Goal: Information Seeking & Learning: Find specific fact

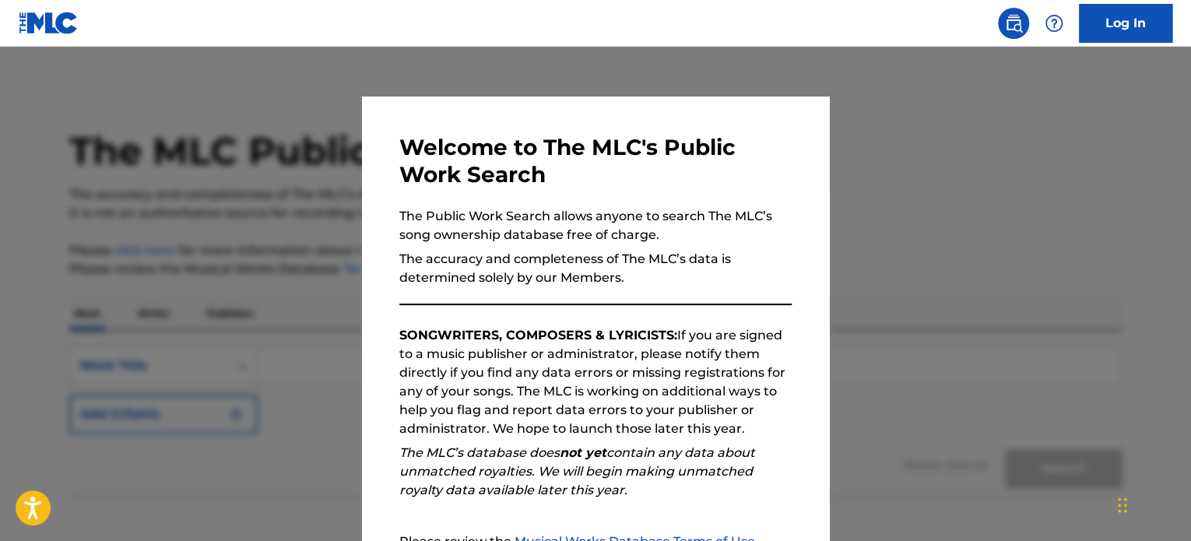
scroll to position [86, 0]
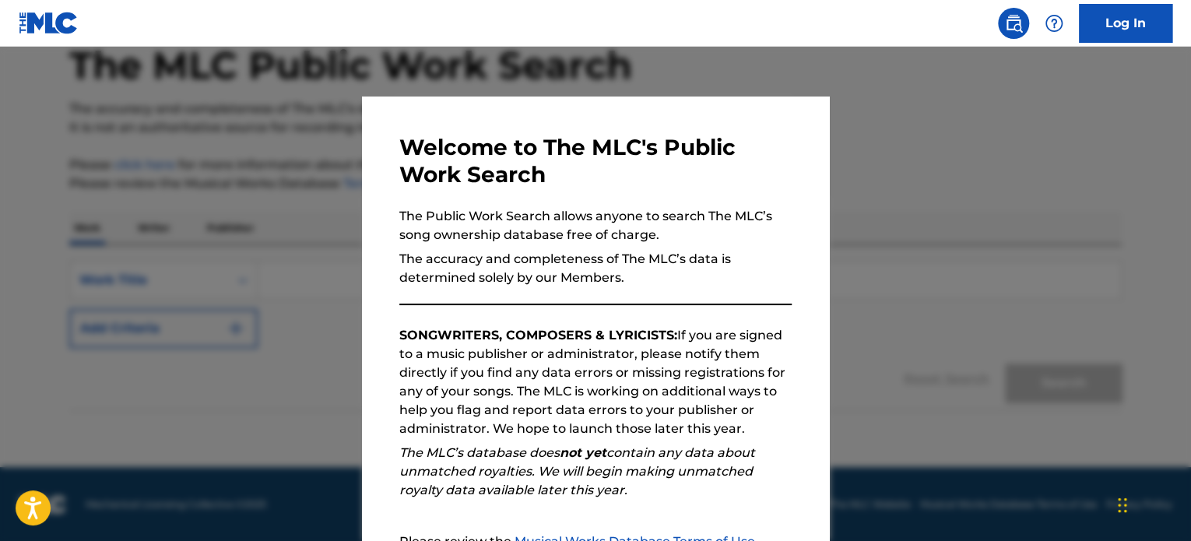
click at [956, 170] on div at bounding box center [595, 317] width 1191 height 541
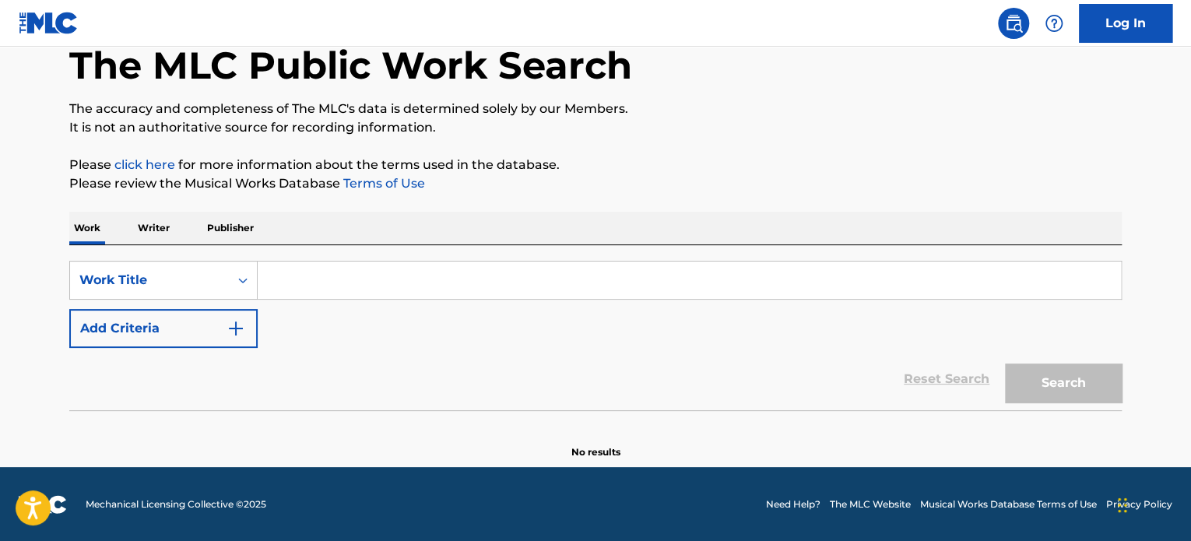
click at [162, 233] on p "Writer" at bounding box center [153, 228] width 41 height 33
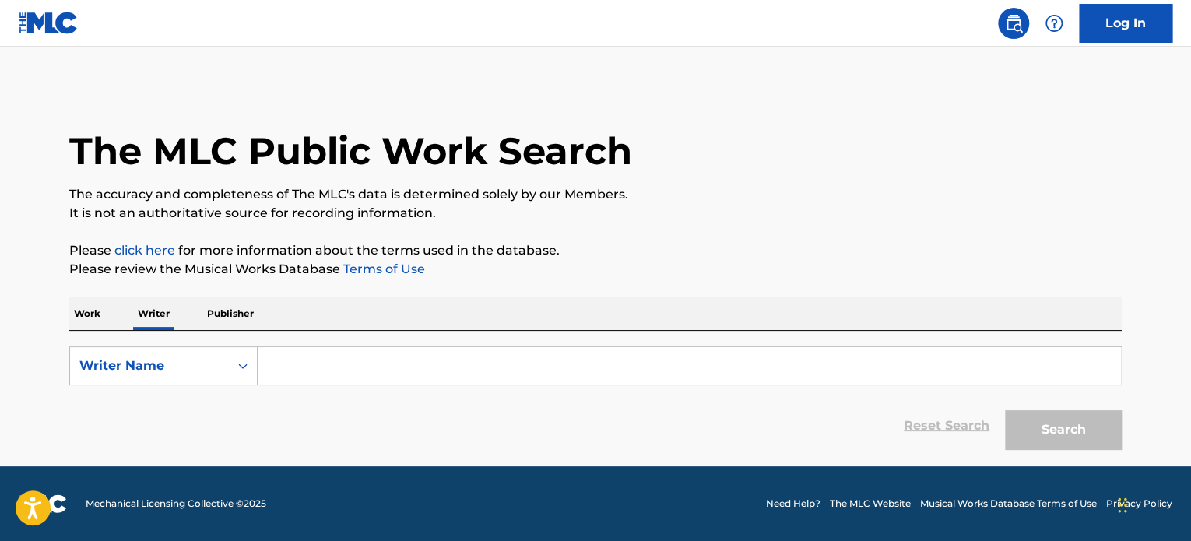
click at [331, 381] on input "Search Form" at bounding box center [689, 365] width 863 height 37
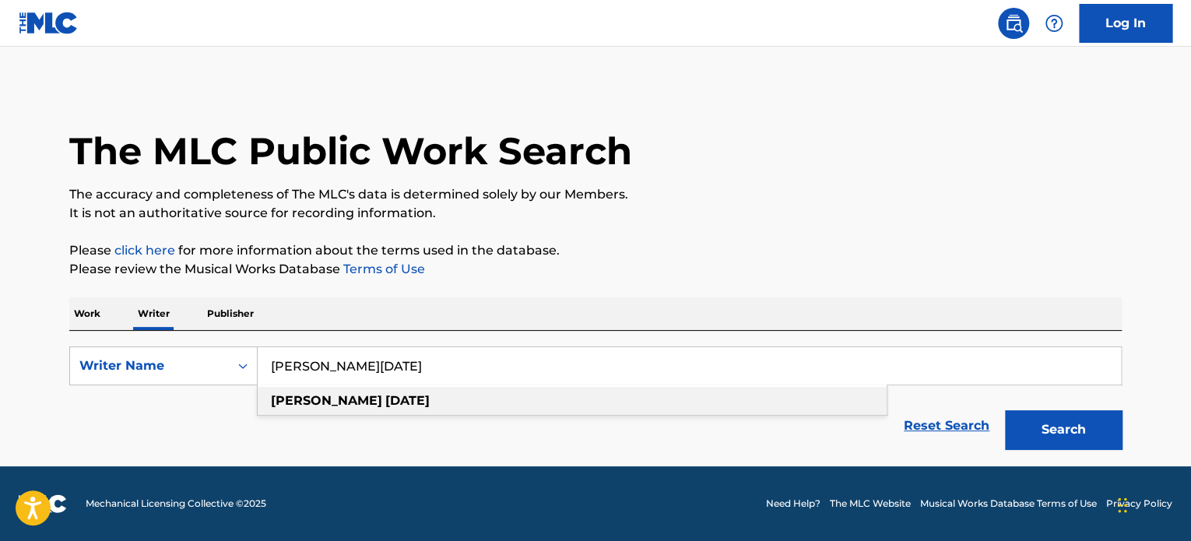
type input "[PERSON_NAME][DATE]"
click at [385, 396] on strong "[DATE]" at bounding box center [407, 400] width 44 height 15
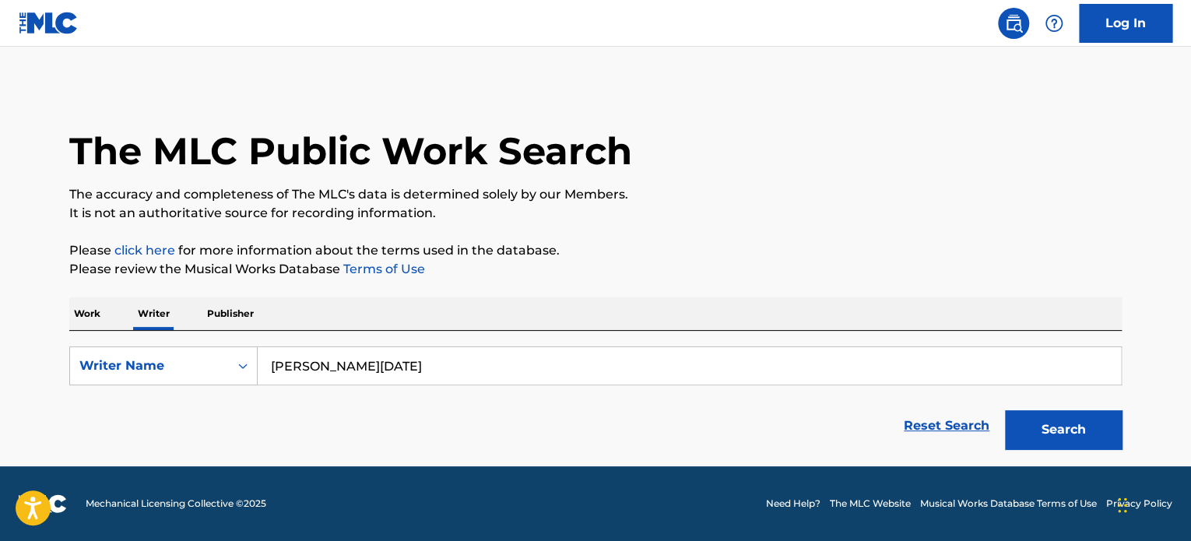
click at [1058, 429] on button "Search" at bounding box center [1063, 429] width 117 height 39
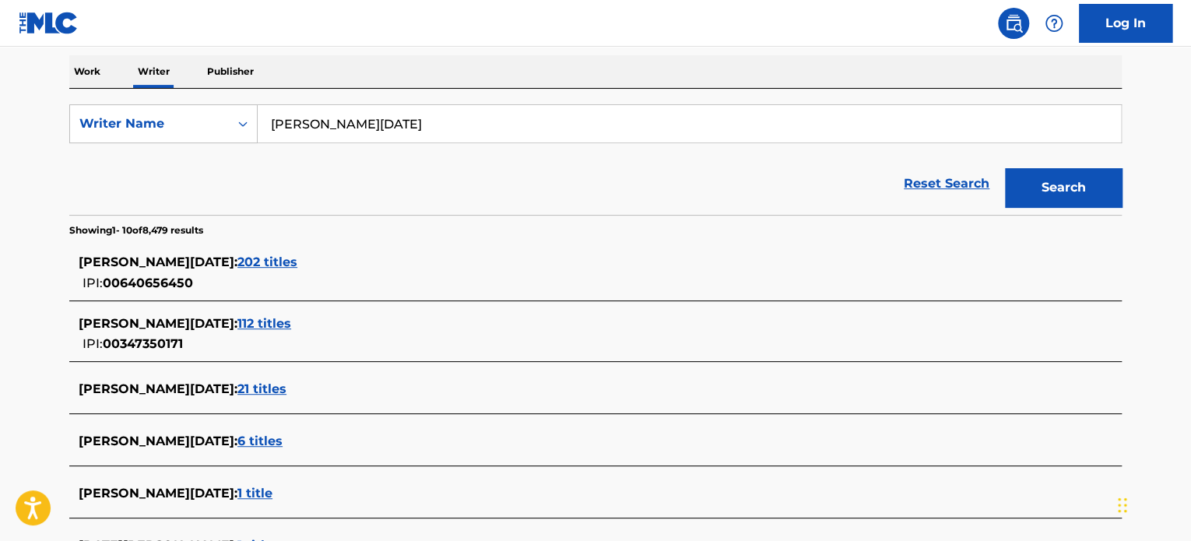
scroll to position [311, 0]
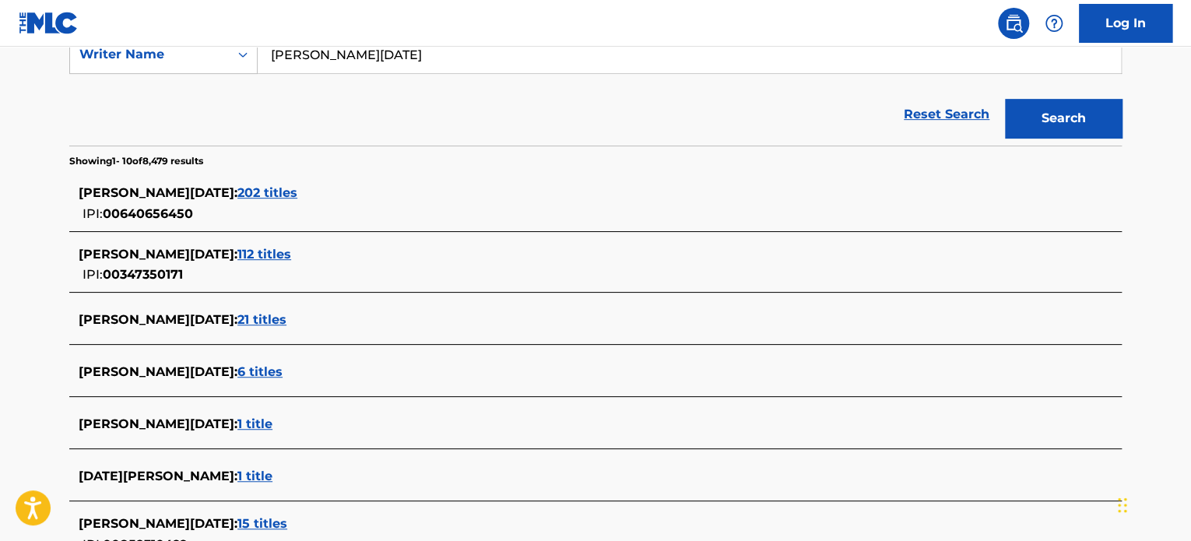
click at [274, 193] on span "202 titles" at bounding box center [267, 192] width 60 height 15
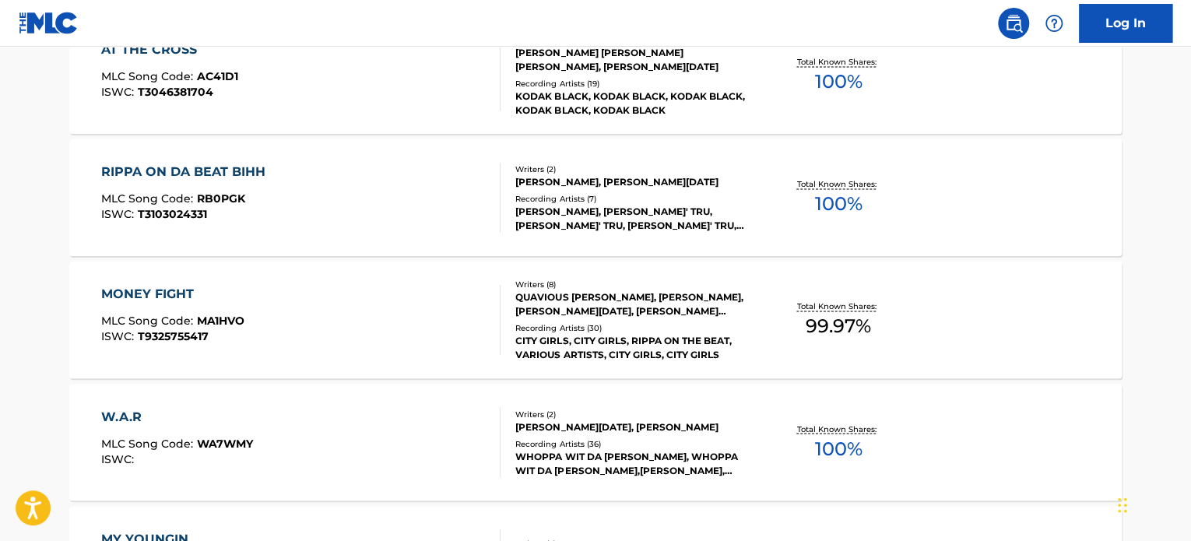
scroll to position [1323, 0]
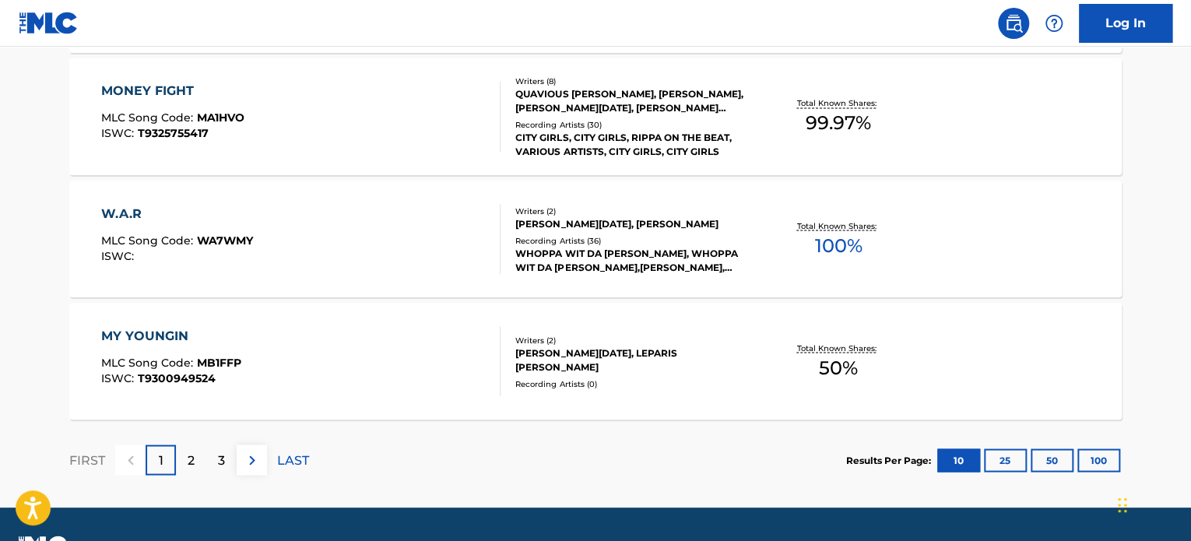
click at [194, 459] on p "2" at bounding box center [191, 460] width 7 height 19
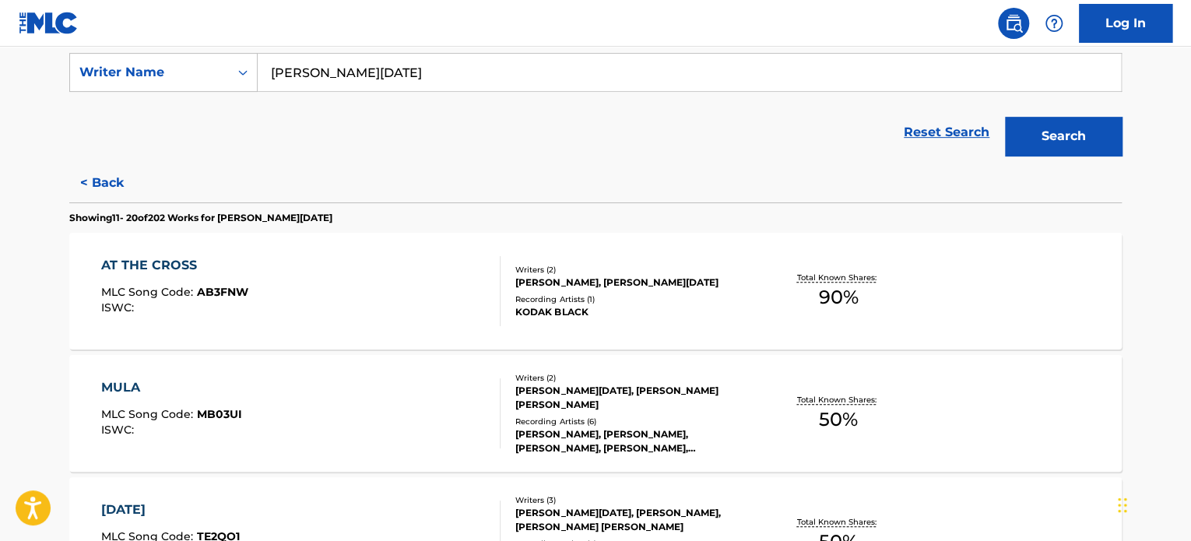
scroll to position [156, 0]
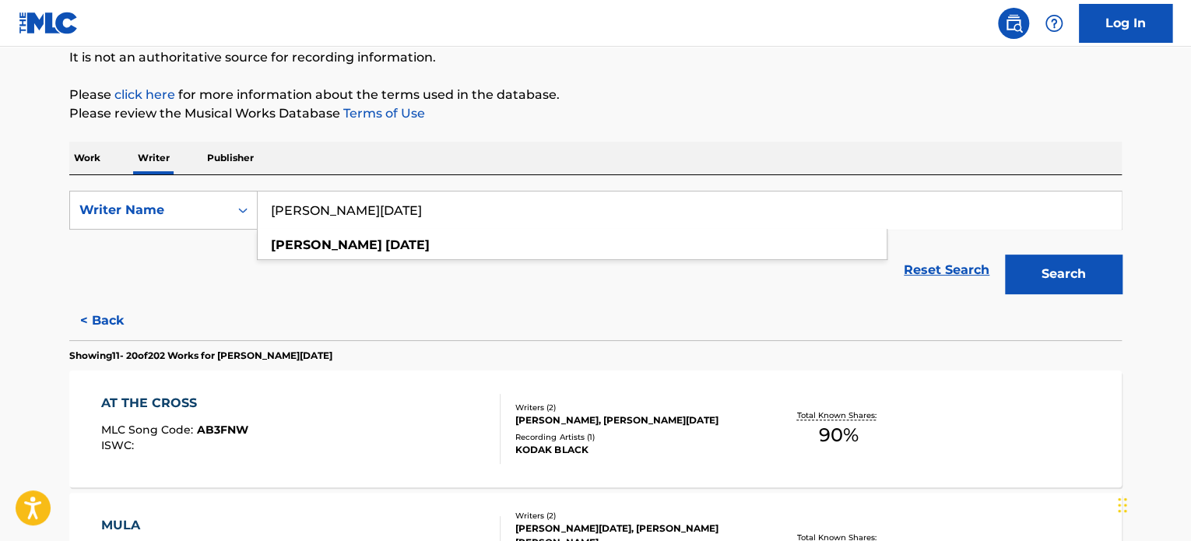
drag, startPoint x: 395, startPoint y: 205, endPoint x: 280, endPoint y: 207, distance: 114.4
click at [266, 205] on input "[PERSON_NAME][DATE]" at bounding box center [689, 209] width 863 height 37
click at [98, 161] on p "Work" at bounding box center [87, 158] width 36 height 33
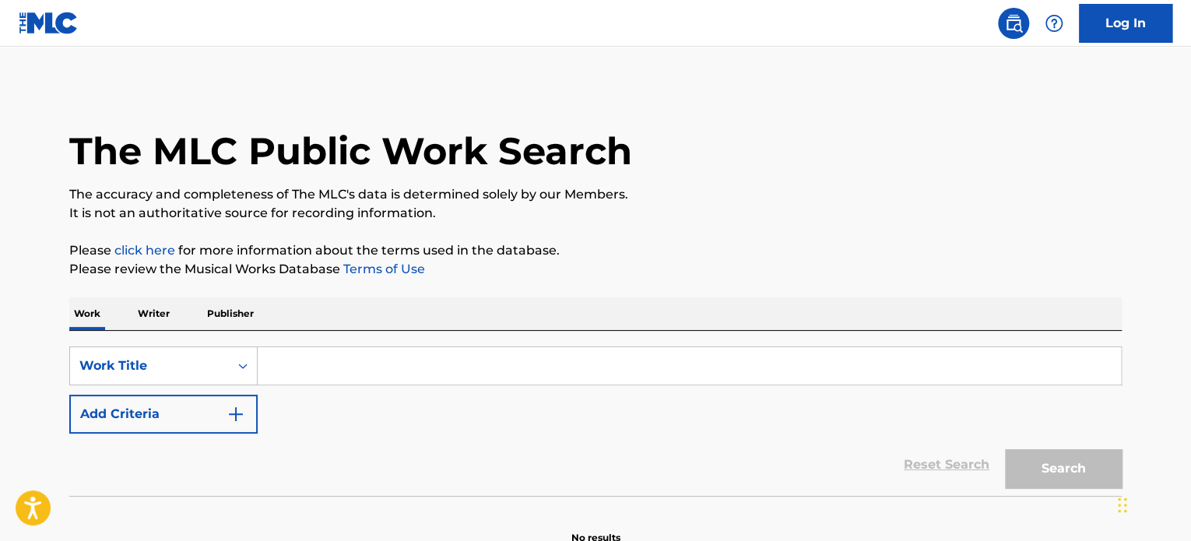
click at [317, 364] on input "Search Form" at bounding box center [689, 365] width 863 height 37
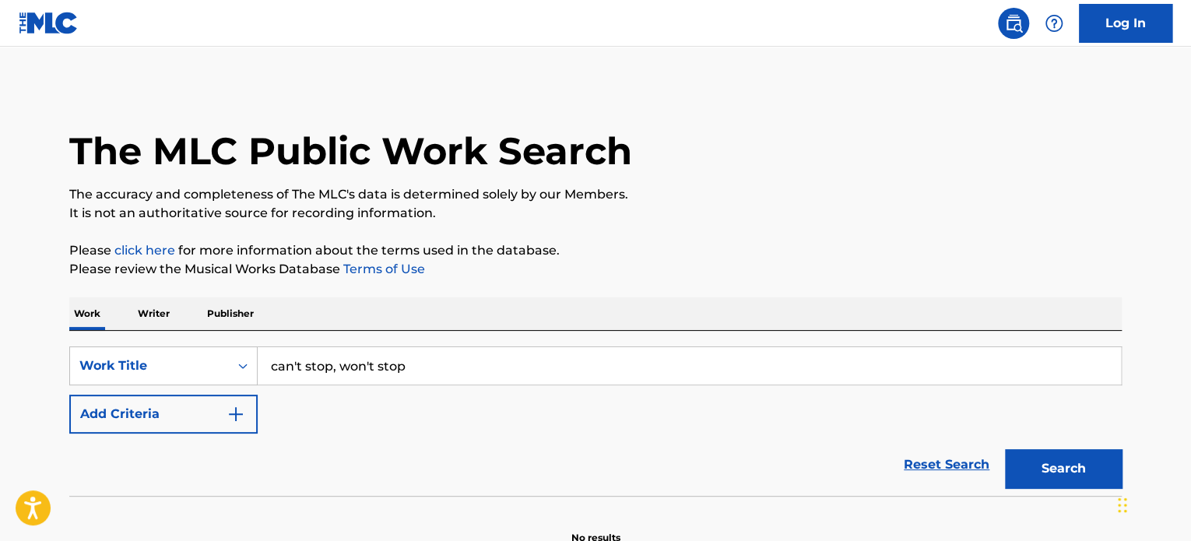
type input "can't stop, won't stop"
click at [192, 409] on button "Add Criteria" at bounding box center [163, 414] width 188 height 39
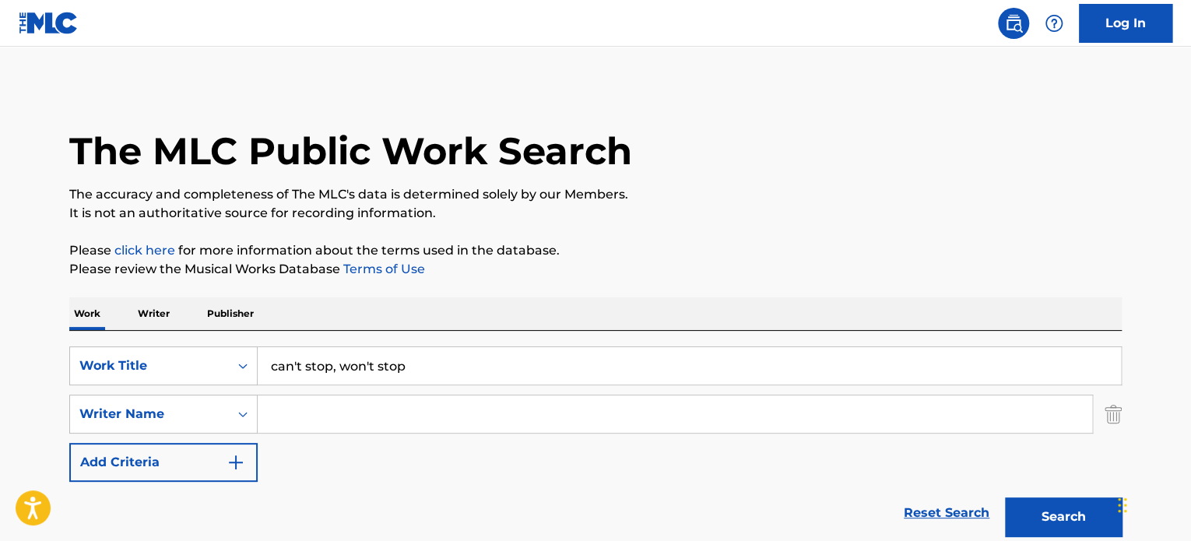
click at [325, 420] on input "Search Form" at bounding box center [675, 413] width 834 height 37
paste input "[PERSON_NAME][DATE]"
type input "[PERSON_NAME][DATE]"
click at [1074, 512] on button "Search" at bounding box center [1063, 516] width 117 height 39
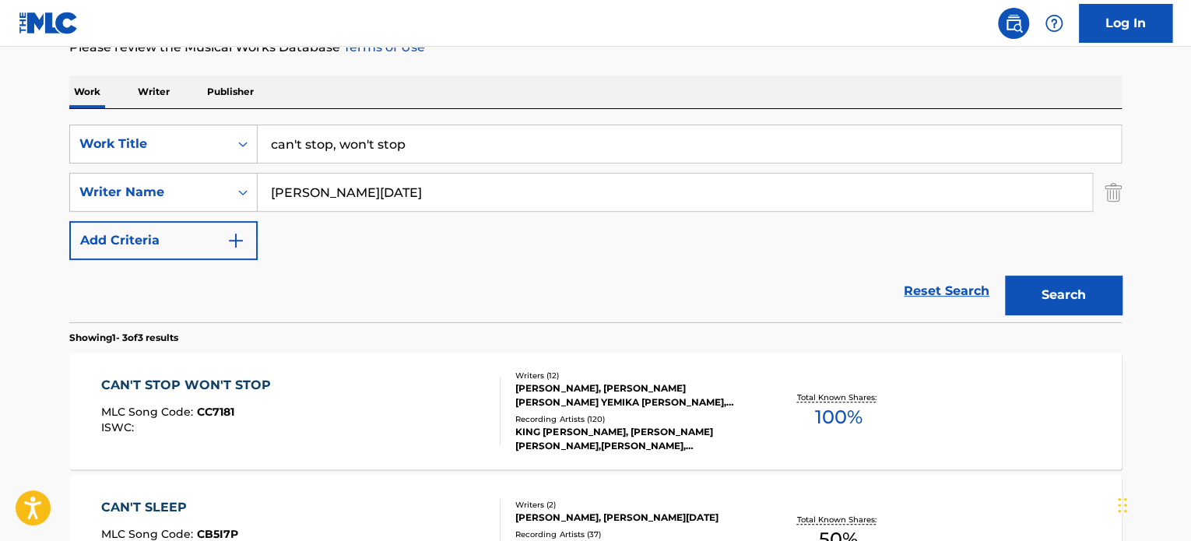
scroll to position [311, 0]
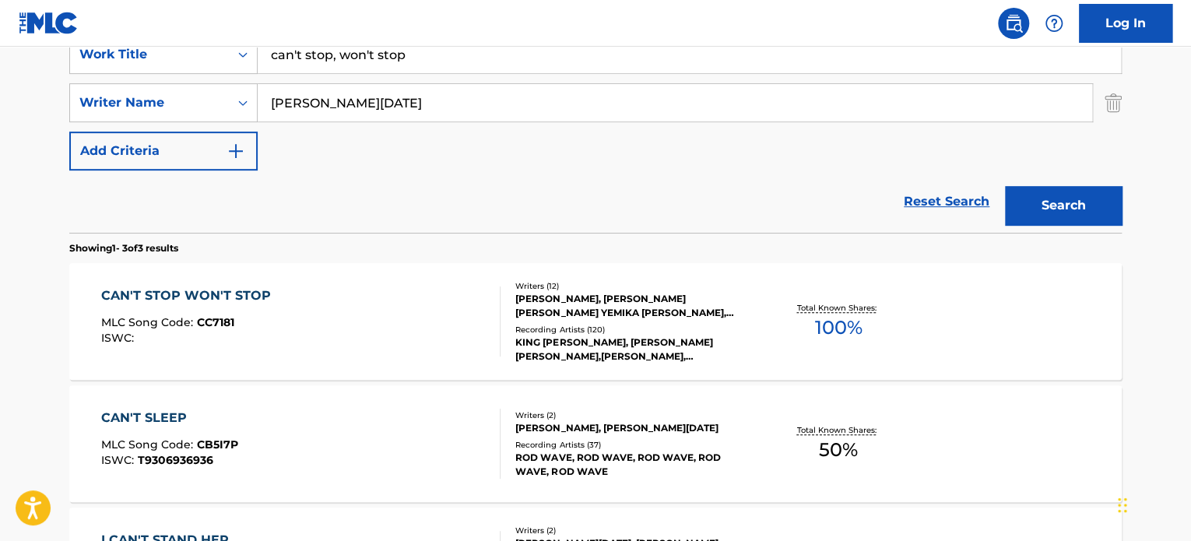
click at [197, 292] on div "CAN'T STOP WON'T STOP" at bounding box center [189, 295] width 177 height 19
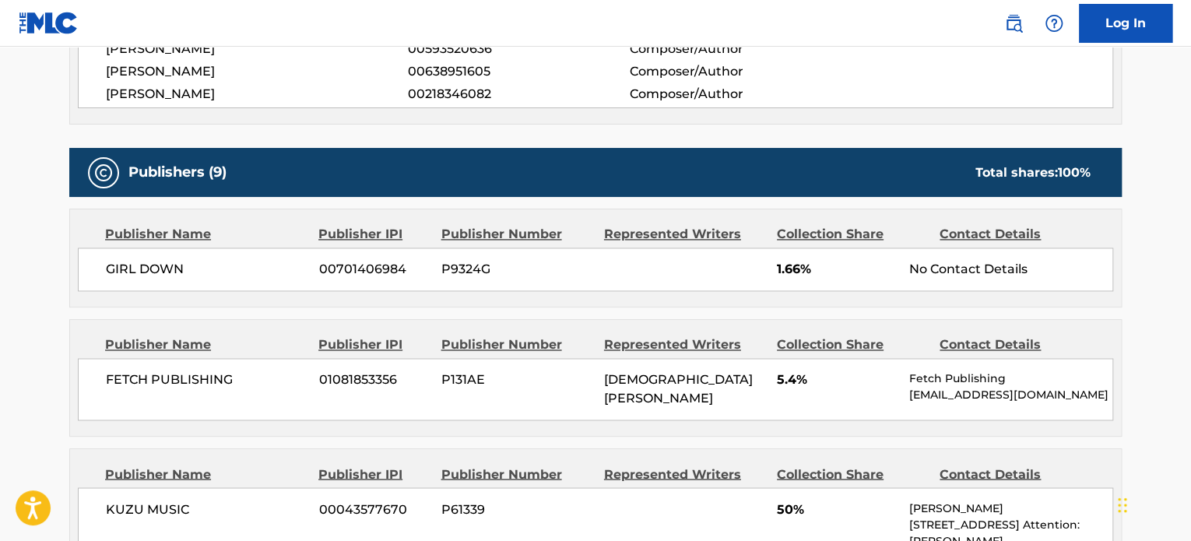
scroll to position [1090, 0]
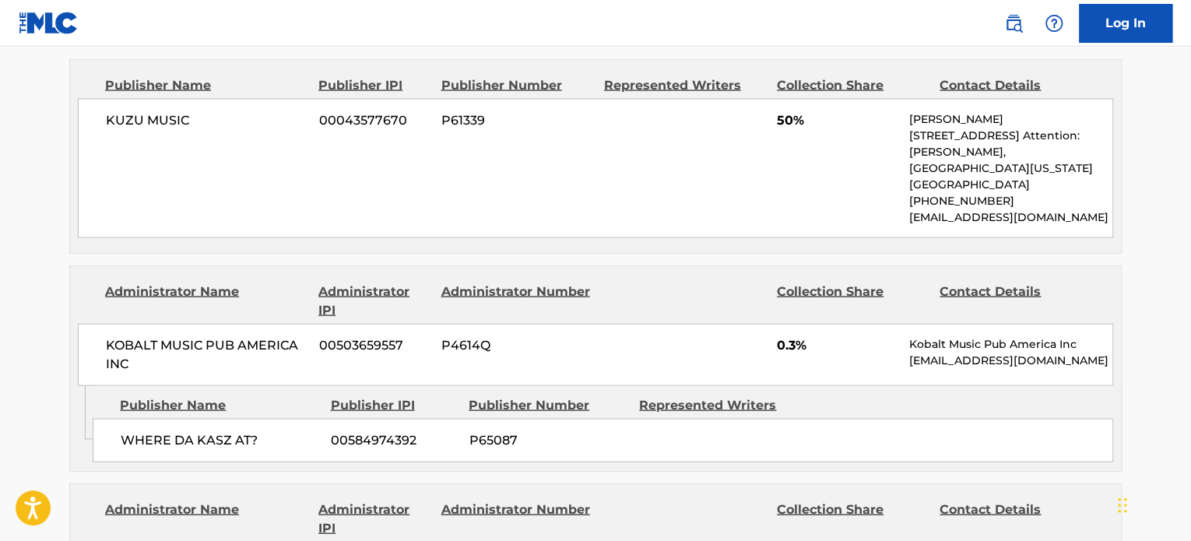
click at [293, 181] on div "KUZU MUSIC 00043577670 P61339 50% [PERSON_NAME] 79-[STREET_ADDRESS] Attention: …" at bounding box center [595, 167] width 1035 height 139
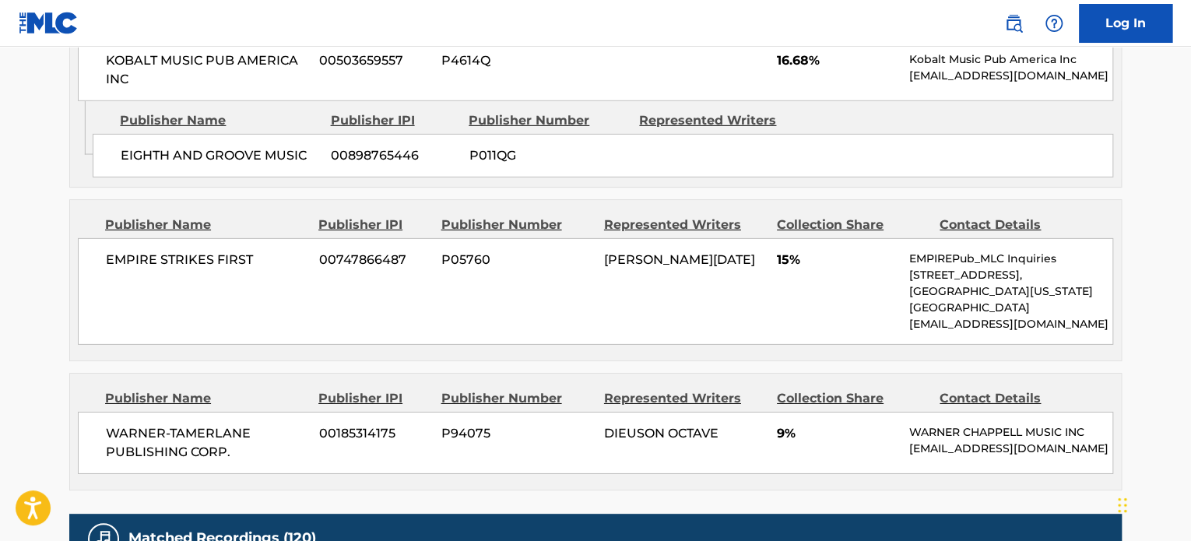
scroll to position [2372, 0]
